Goal: Transaction & Acquisition: Obtain resource

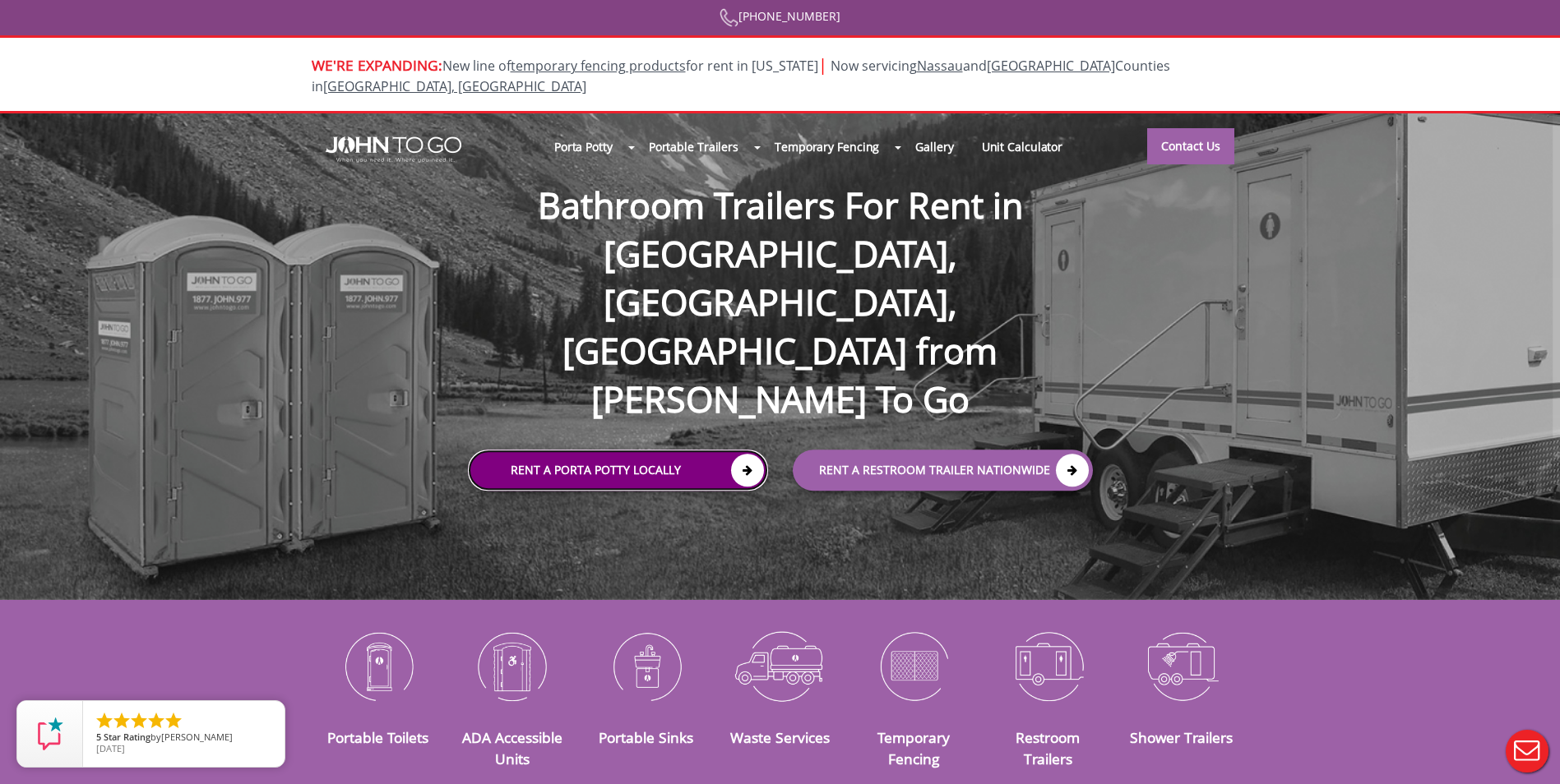
click at [682, 451] on link "Rent a Porta Potty Locally" at bounding box center [617, 471] width 300 height 41
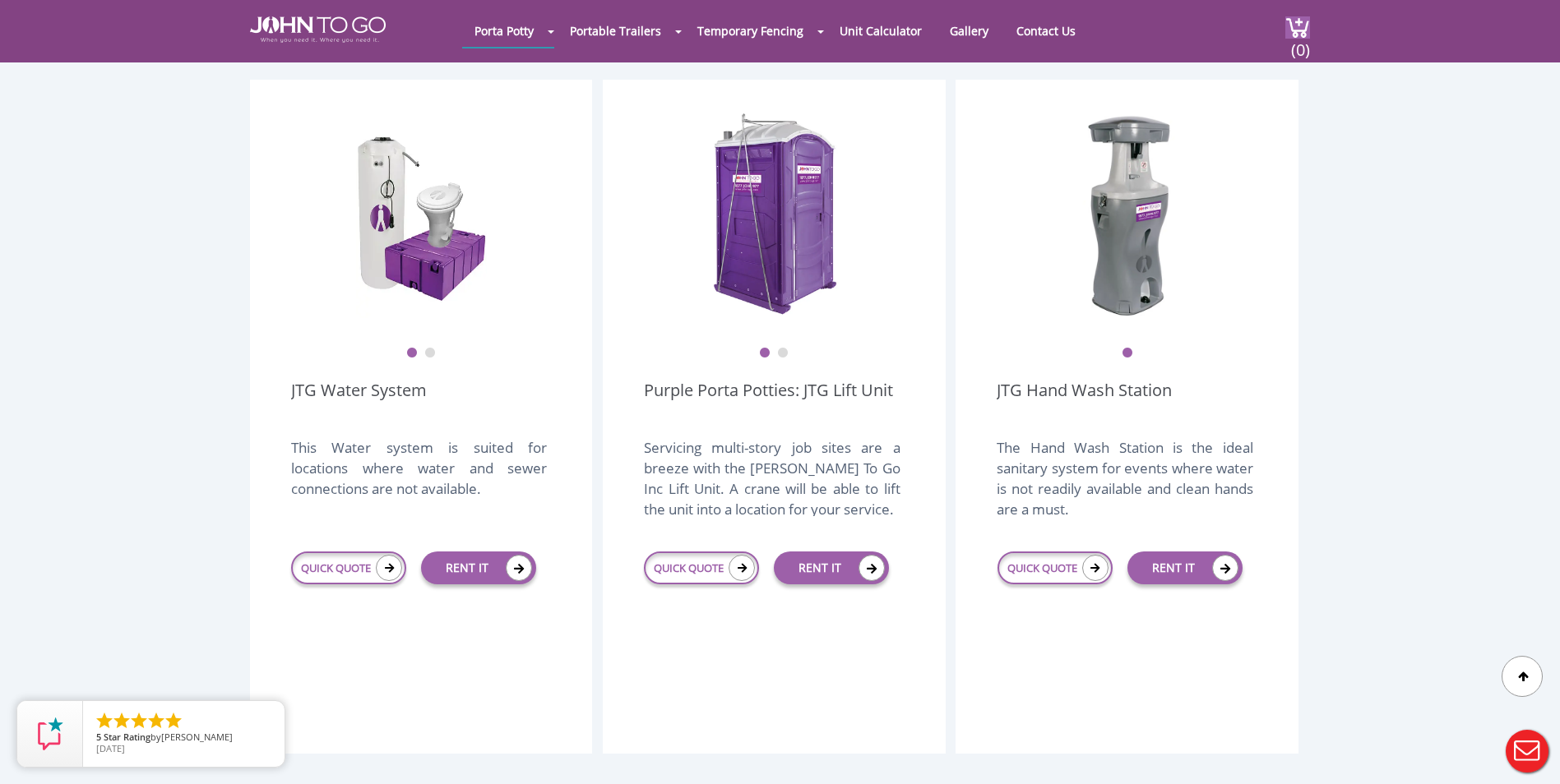
scroll to position [1891, 0]
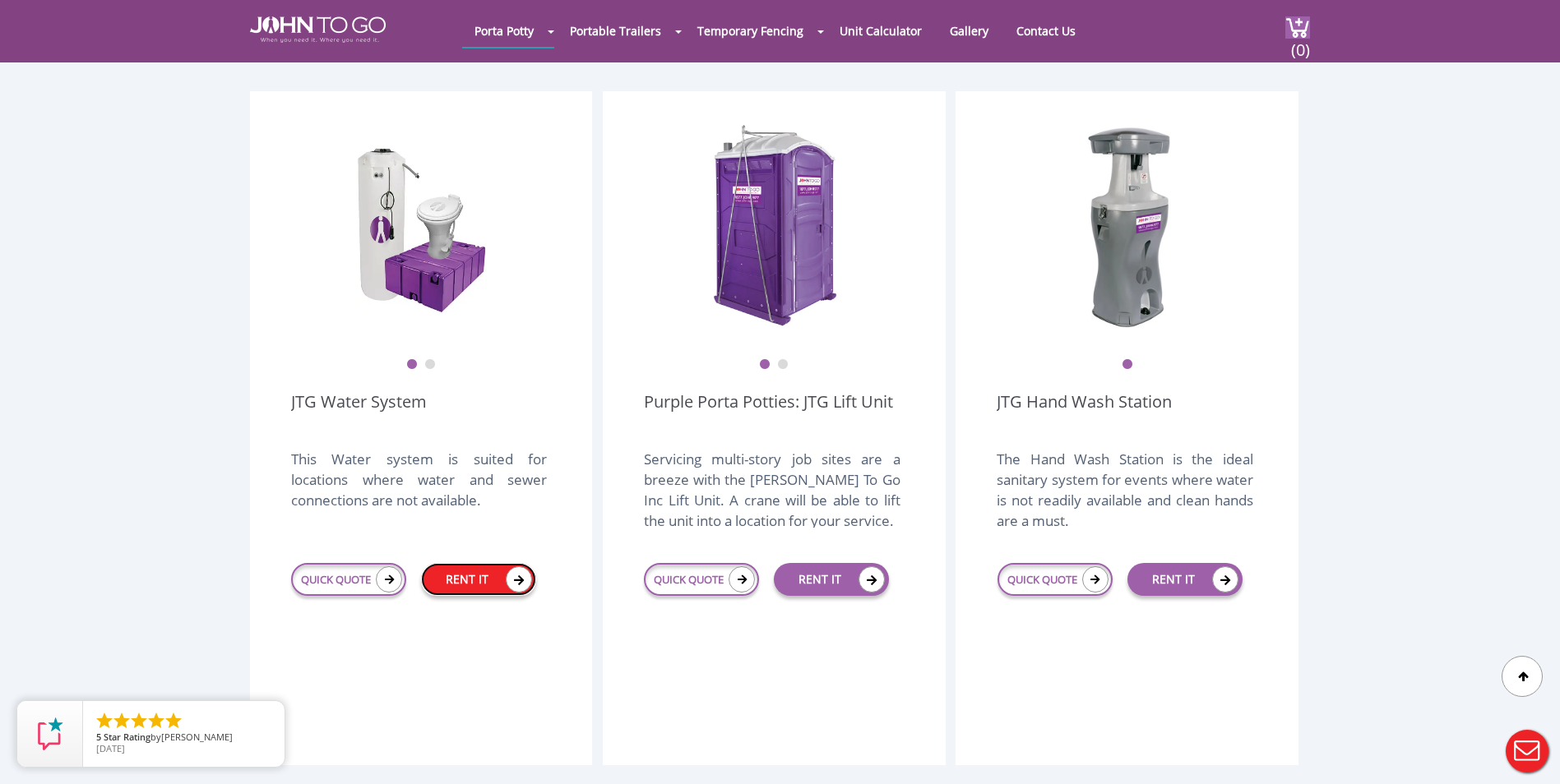
click at [452, 563] on link "RENT IT" at bounding box center [478, 579] width 115 height 33
click at [345, 563] on link "QUICK QUOTE" at bounding box center [348, 579] width 115 height 33
